Goal: Task Accomplishment & Management: Manage account settings

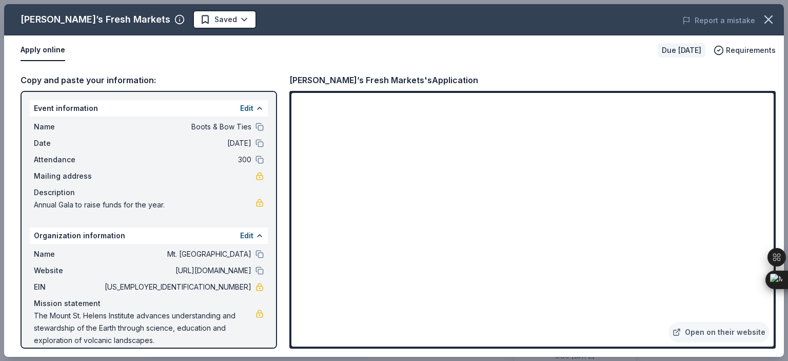
scroll to position [205, 0]
click at [240, 233] on button "Edit" at bounding box center [246, 235] width 13 height 12
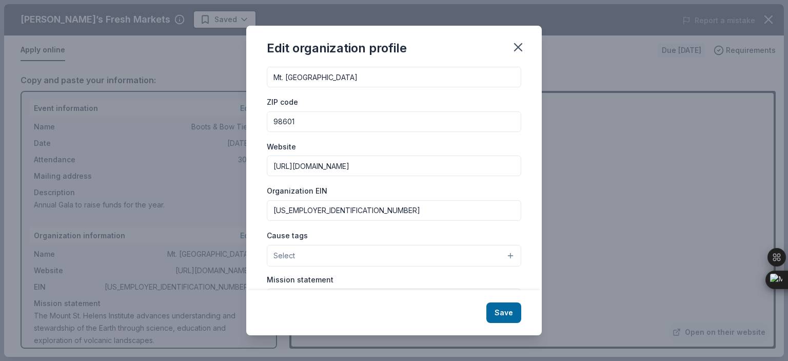
scroll to position [68, 0]
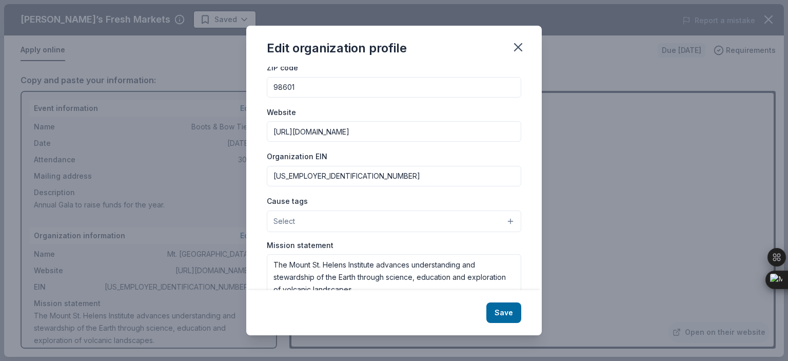
click at [367, 219] on button "Select" at bounding box center [394, 221] width 254 height 22
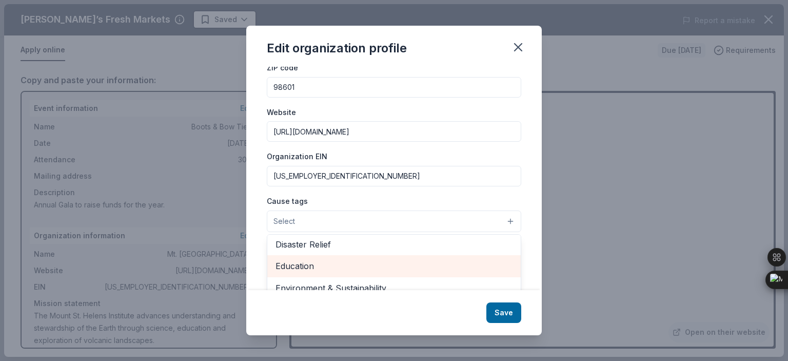
click at [309, 265] on span "Education" at bounding box center [393, 265] width 237 height 13
click at [309, 265] on span "Environment & Sustainability" at bounding box center [393, 266] width 237 height 13
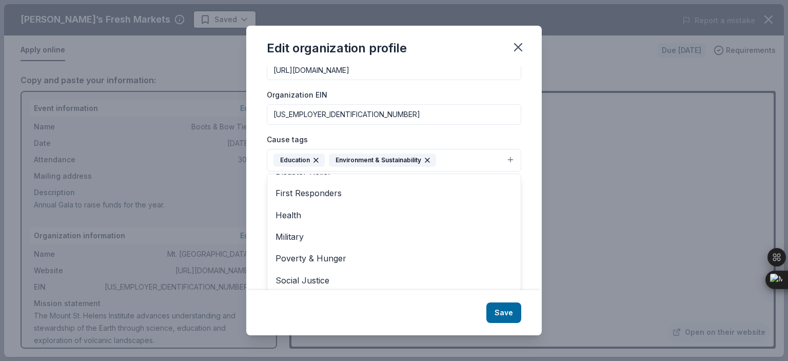
scroll to position [84, 0]
drag, startPoint x: 516, startPoint y: 247, endPoint x: 509, endPoint y: 265, distance: 19.3
click at [509, 265] on div "Changes made here will be reflected on your Account. Organization name Mt. [GEO…" at bounding box center [394, 179] width 296 height 224
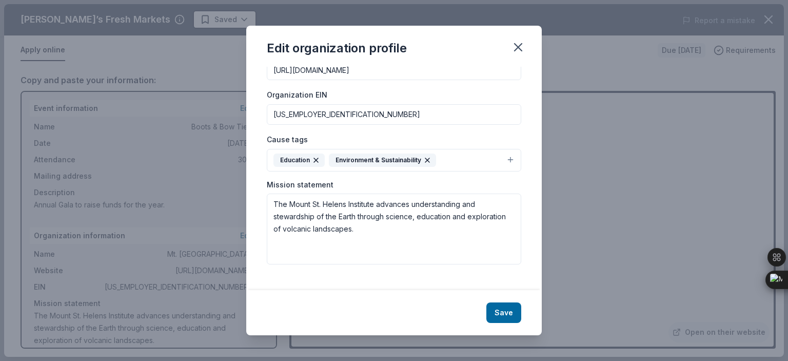
scroll to position [120, 0]
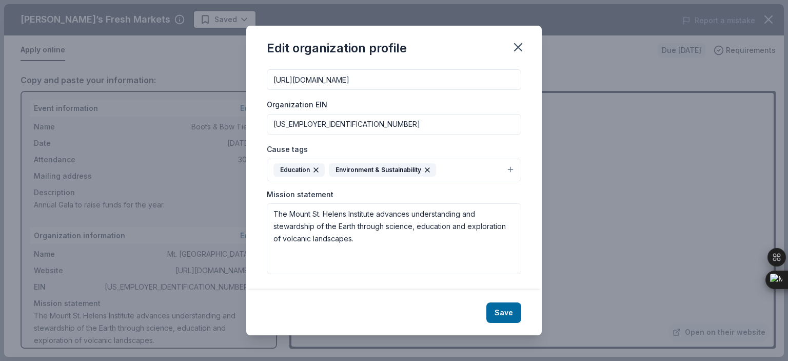
click at [502, 168] on button "Education Environment & Sustainability" at bounding box center [394, 170] width 254 height 23
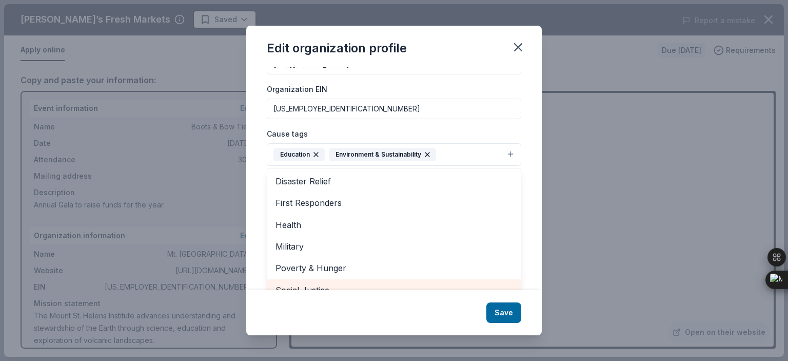
scroll to position [0, 0]
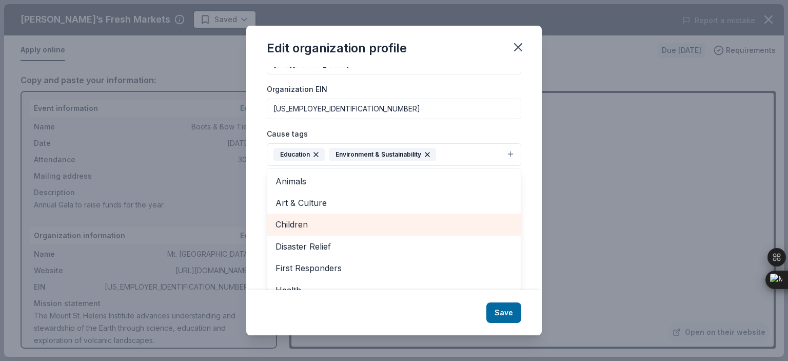
click at [284, 226] on span "Children" at bounding box center [393, 224] width 237 height 13
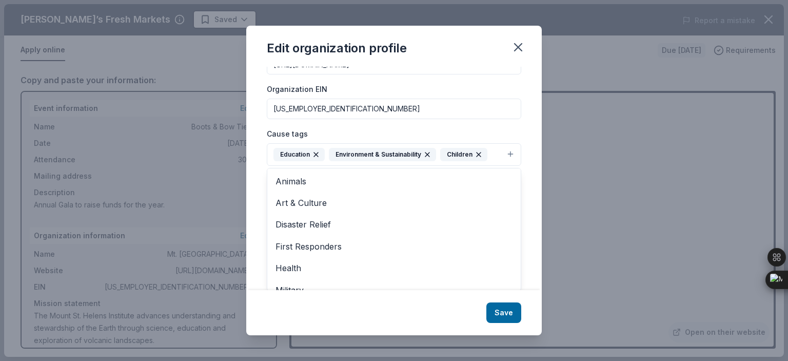
click at [513, 310] on div "Edit organization profile Changes made here will be reflected on your Account. …" at bounding box center [394, 181] width 296 height 310
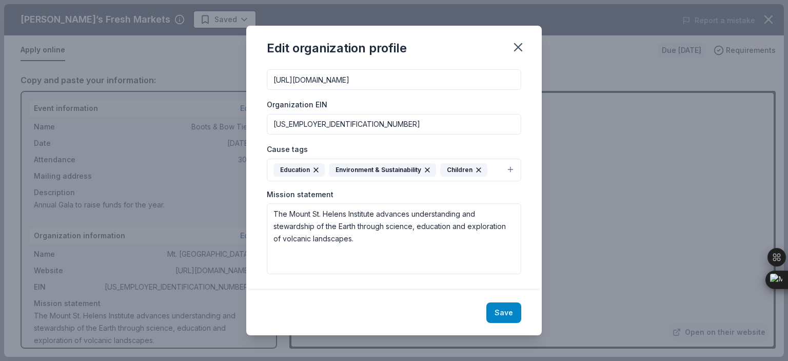
click at [508, 308] on button "Save" at bounding box center [503, 312] width 35 height 21
click at [499, 314] on div "Save" at bounding box center [394, 312] width 296 height 45
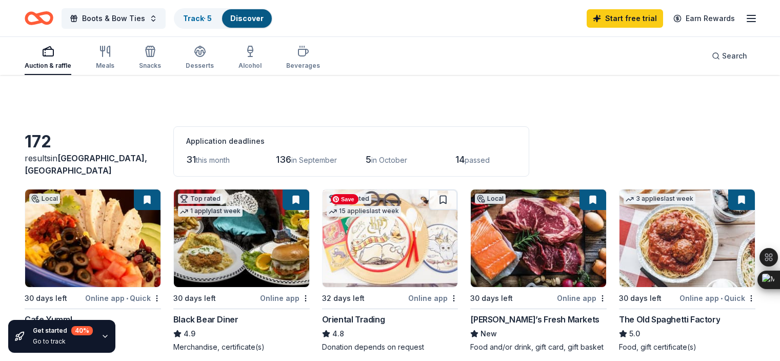
scroll to position [103, 0]
